Goal: Check status: Check status

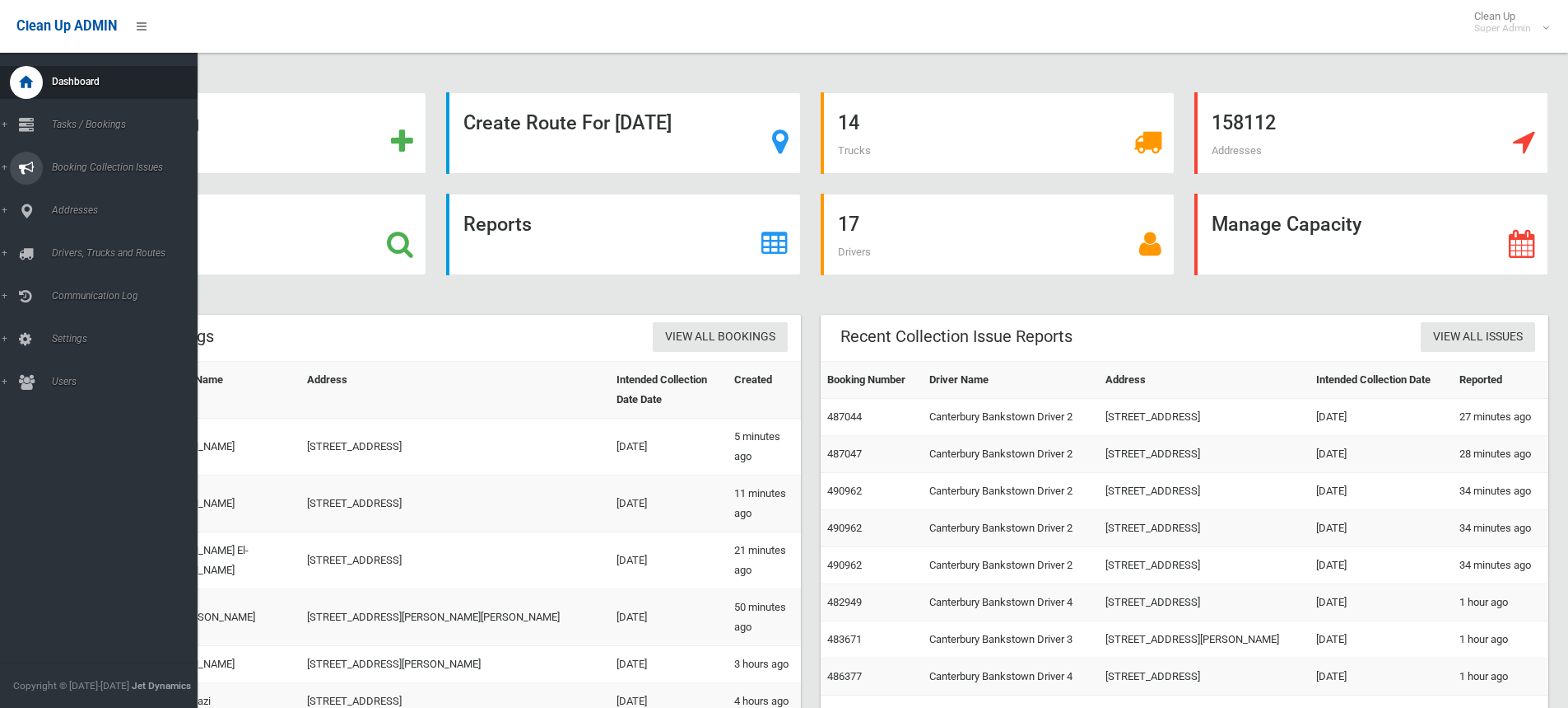
drag, startPoint x: 35, startPoint y: 170, endPoint x: 56, endPoint y: 174, distance: 21.4
click at [35, 170] on div at bounding box center [26, 168] width 33 height 33
click at [71, 190] on link "All Reported Issues" at bounding box center [105, 196] width 210 height 23
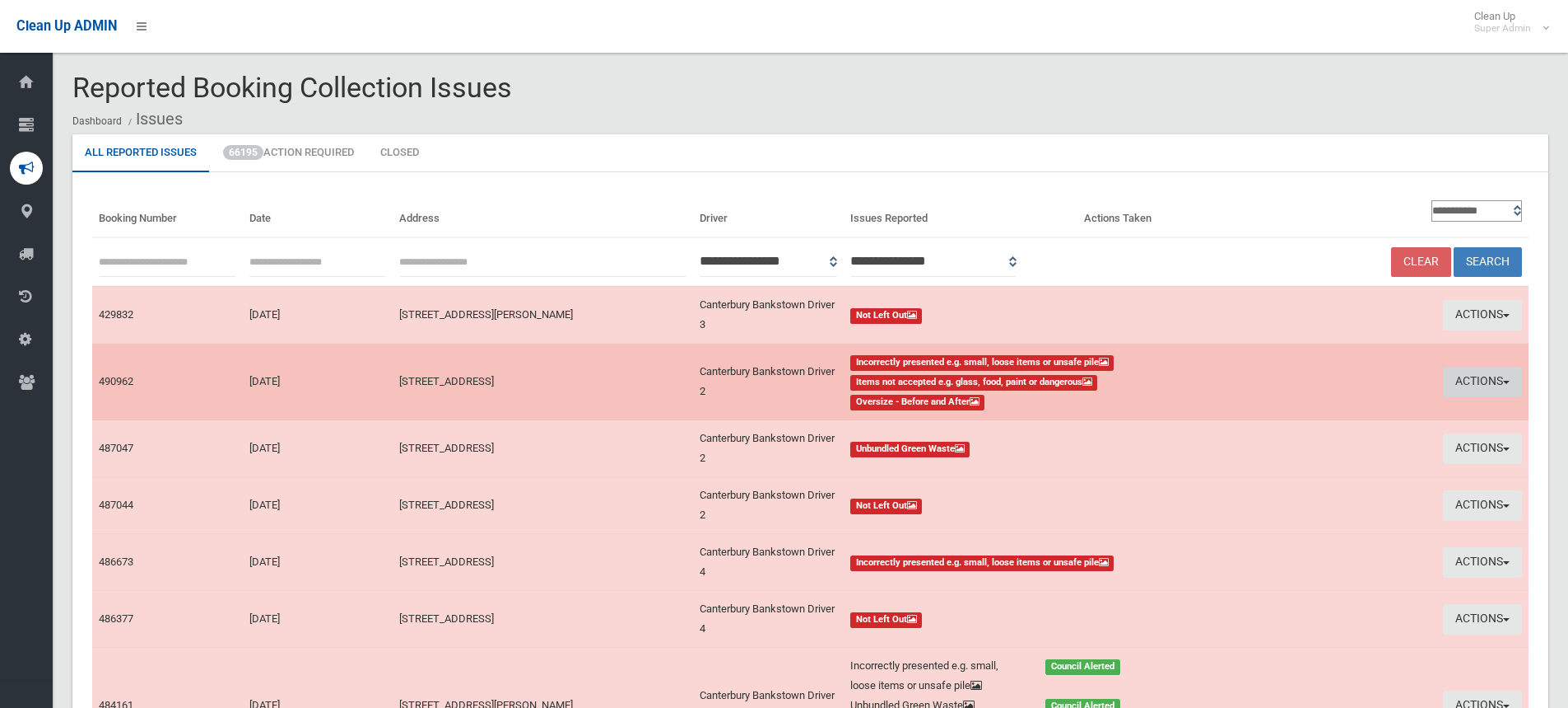
drag, startPoint x: 197, startPoint y: 379, endPoint x: 1503, endPoint y: 391, distance: 1306.1
click at [1503, 391] on button "Actions" at bounding box center [1482, 381] width 79 height 30
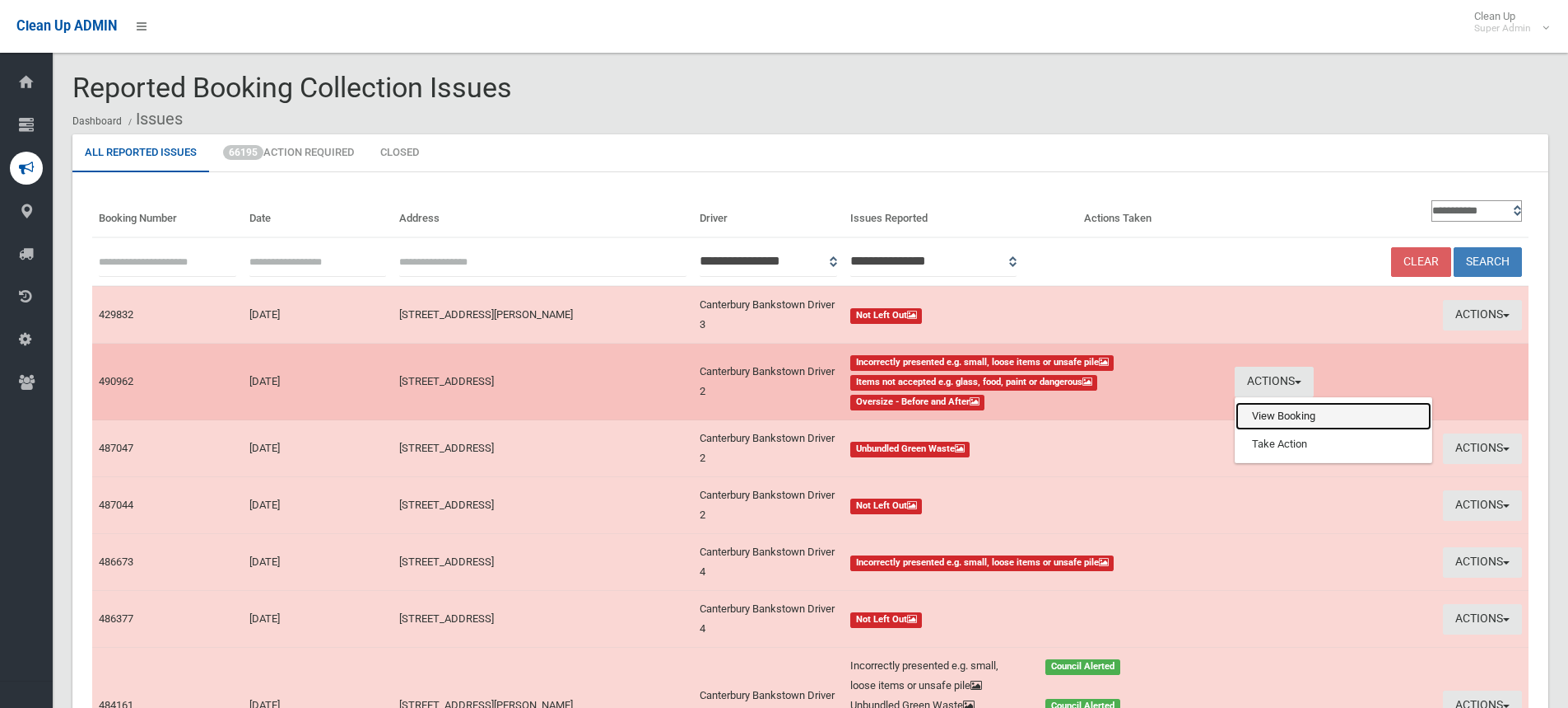
click at [1332, 426] on link "View Booking" at bounding box center [1334, 415] width 196 height 28
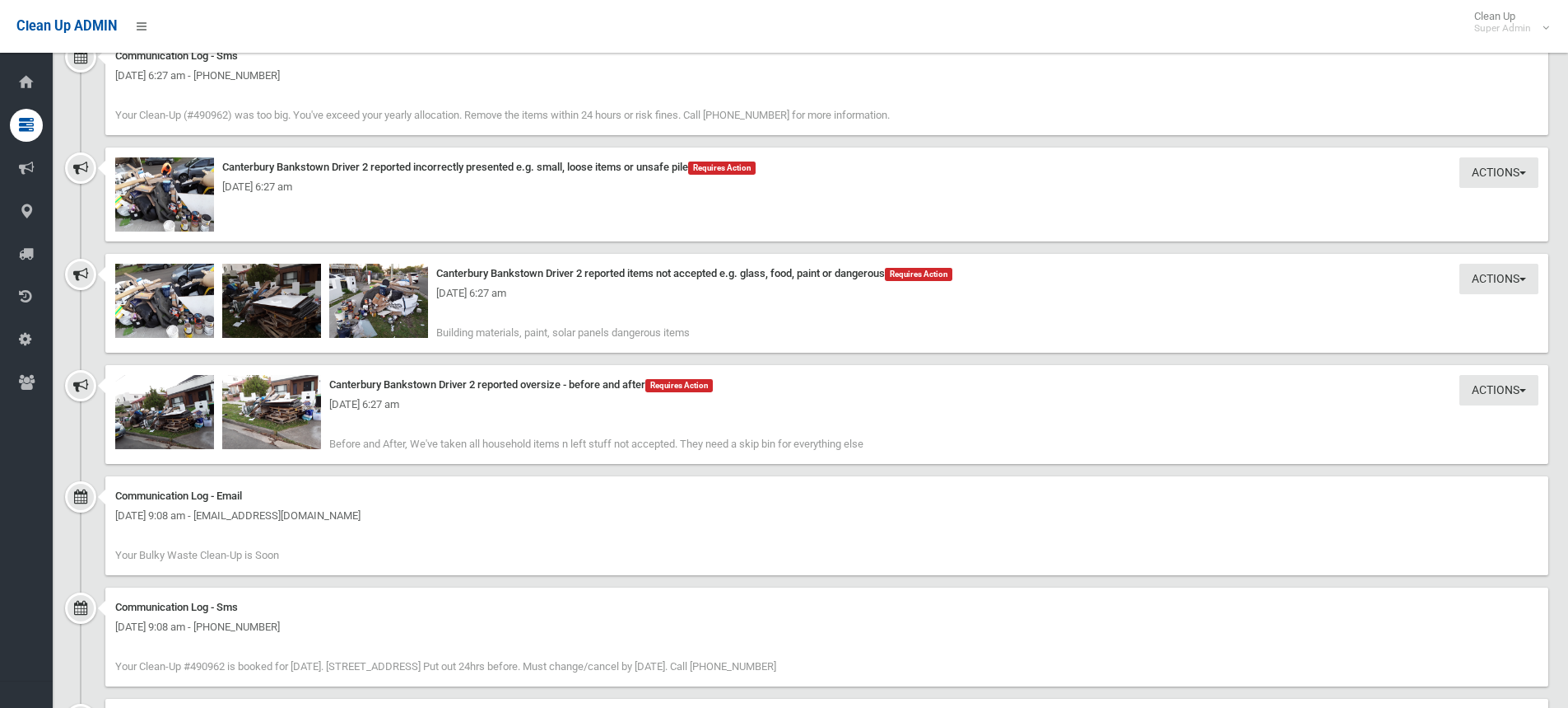
scroll to position [1647, 0]
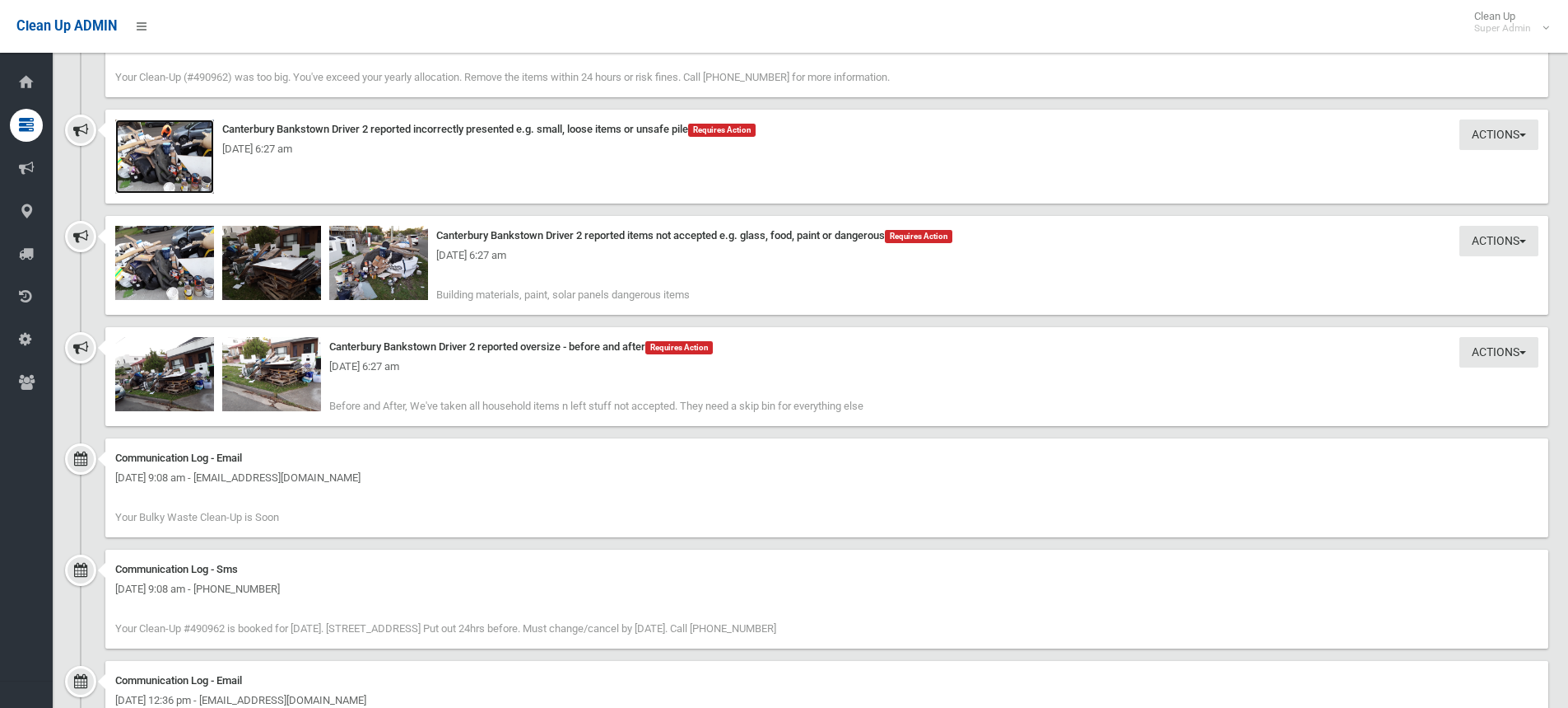
click at [159, 189] on img at bounding box center [165, 157] width 99 height 74
click at [256, 357] on div "Actions Take Action Canterbury Bankstown Driver 2 reported oversize - before an…" at bounding box center [826, 376] width 1444 height 99
click at [290, 376] on div "Monday 13th October 2025 - 6:27 am" at bounding box center [827, 367] width 1423 height 19
click at [305, 401] on img at bounding box center [272, 373] width 99 height 74
click at [369, 269] on img at bounding box center [379, 263] width 99 height 74
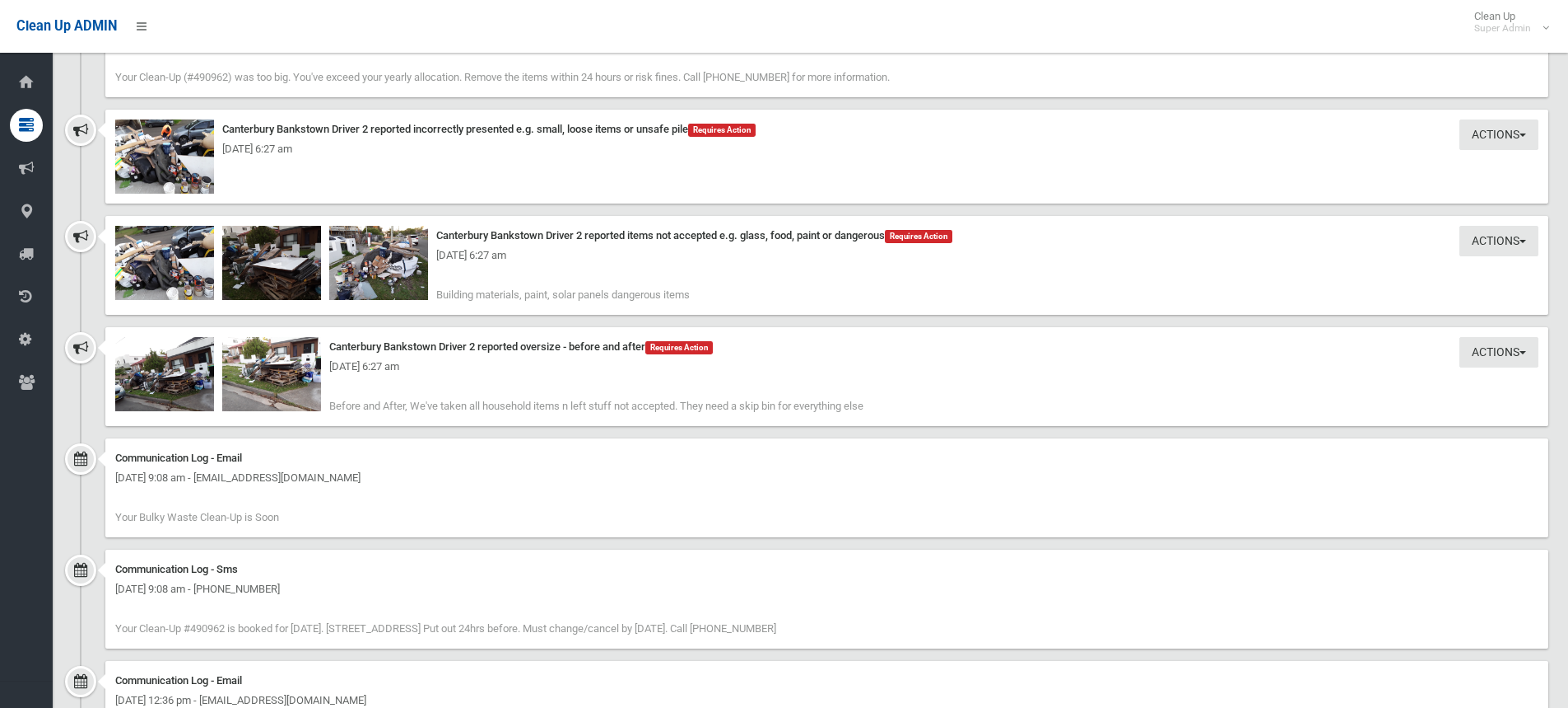
click at [292, 255] on div "Monday 13th October 2025 - 6:27 am" at bounding box center [827, 255] width 1423 height 19
click at [285, 285] on img at bounding box center [272, 263] width 99 height 74
click at [186, 389] on img at bounding box center [165, 373] width 99 height 74
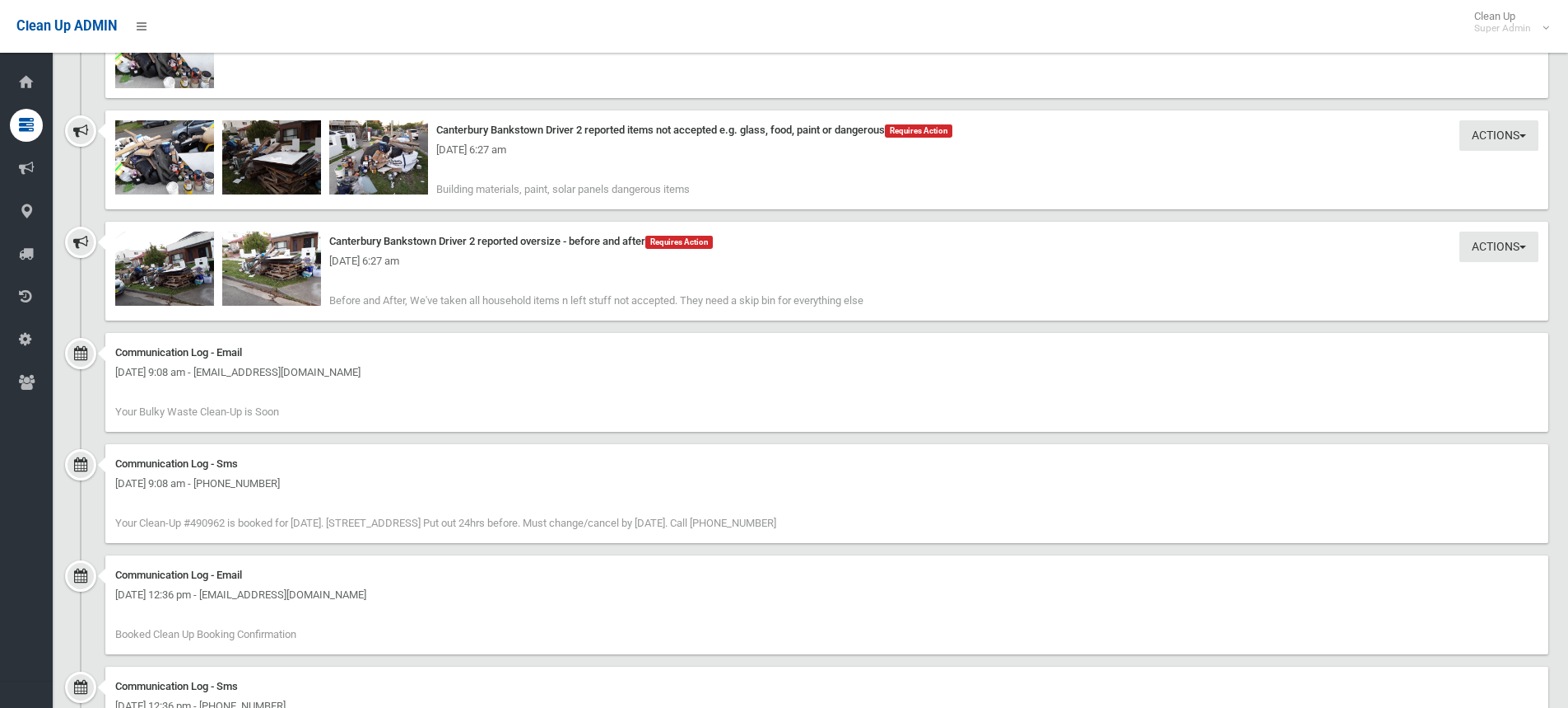
scroll to position [1606, 0]
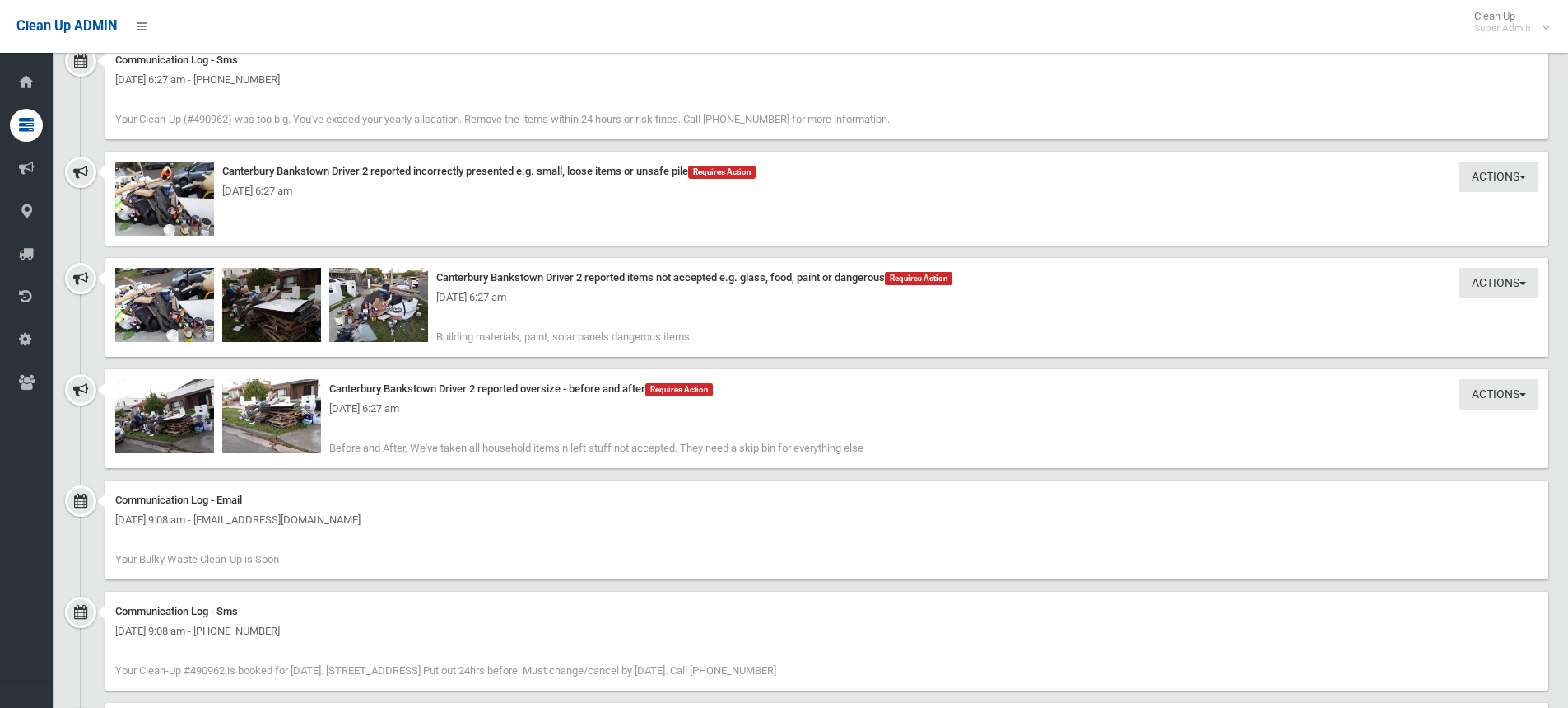
click at [358, 303] on div "Monday 13th October 2025 - 6:27 am" at bounding box center [827, 298] width 1423 height 19
click at [376, 311] on img at bounding box center [379, 304] width 99 height 74
